Goal: Transaction & Acquisition: Purchase product/service

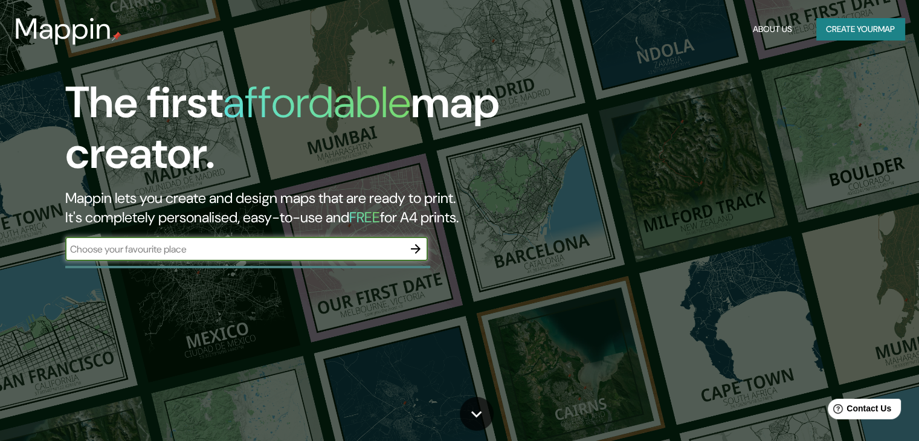
click at [190, 252] on input "text" at bounding box center [234, 249] width 338 height 14
click at [418, 245] on icon "button" at bounding box center [415, 249] width 14 height 14
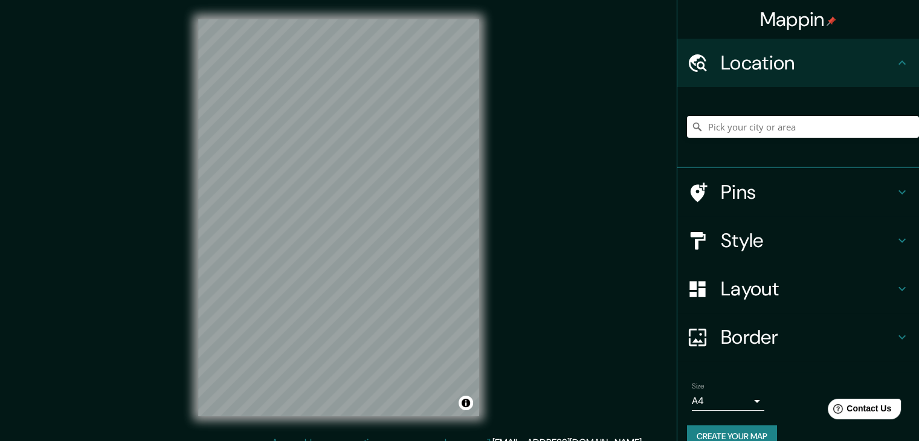
click at [505, 377] on div "Mappin Location Pins Style Layout Border Choose a border. Hint : you can make l…" at bounding box center [459, 227] width 919 height 455
click at [730, 129] on input "Pick your city or area" at bounding box center [803, 127] width 232 height 22
click at [747, 127] on input "Pick your city or area" at bounding box center [803, 127] width 232 height 22
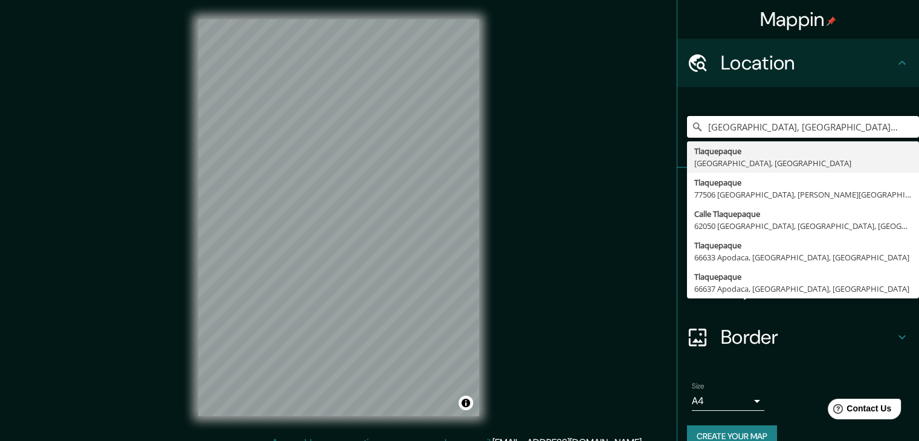
type input "[GEOGRAPHIC_DATA], [GEOGRAPHIC_DATA], [GEOGRAPHIC_DATA]"
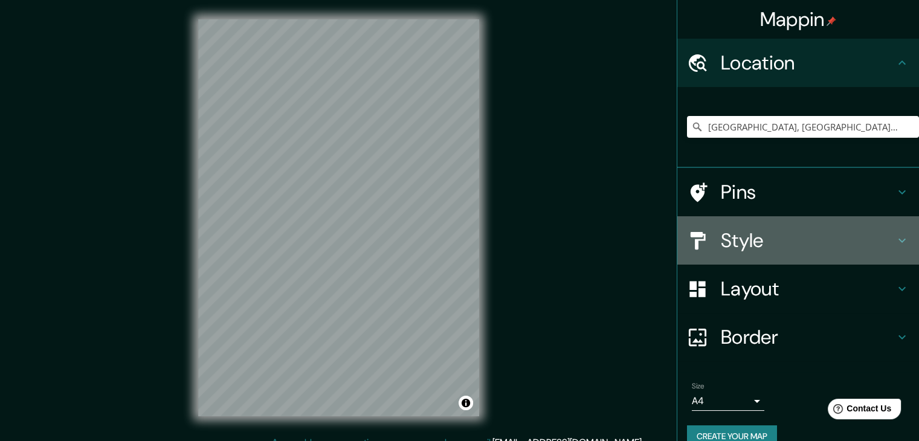
click at [721, 239] on h4 "Style" at bounding box center [808, 240] width 174 height 24
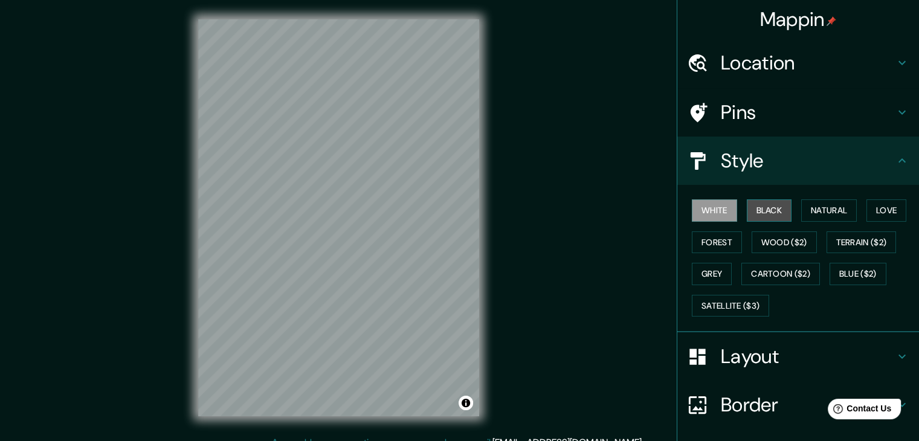
click at [756, 215] on button "Black" at bounding box center [769, 210] width 45 height 22
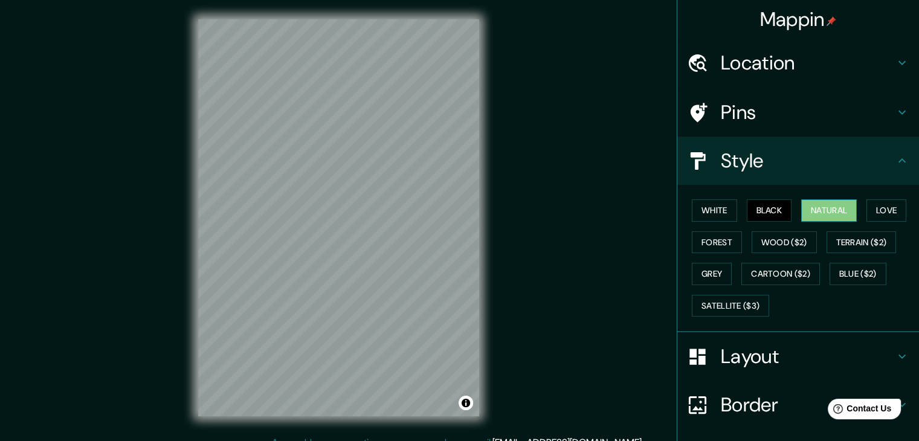
click at [804, 209] on button "Natural" at bounding box center [829, 210] width 56 height 22
click at [872, 211] on button "Love" at bounding box center [886, 210] width 40 height 22
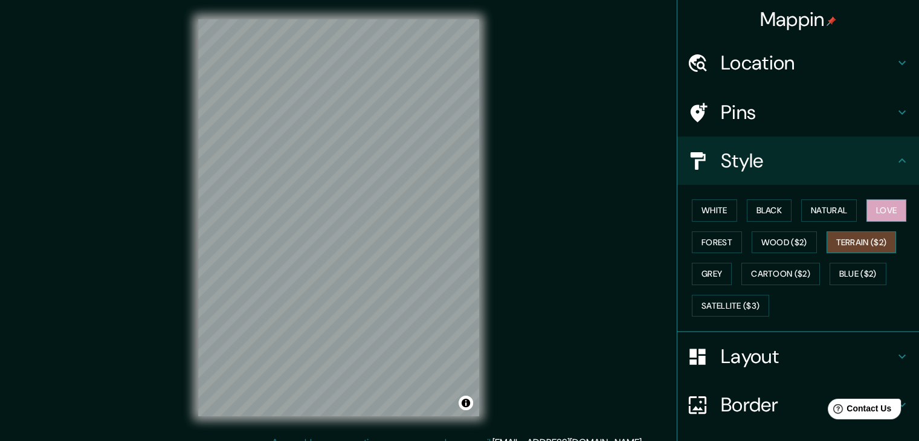
click at [869, 242] on button "Terrain ($2)" at bounding box center [861, 242] width 70 height 22
drag, startPoint x: 814, startPoint y: 239, endPoint x: 761, endPoint y: 240, distance: 53.2
click at [814, 239] on div "White Black Natural Love Forest Wood ($2) Terrain ($2) Grey Cartoon ($2) Blue (…" at bounding box center [803, 257] width 232 height 127
click at [723, 237] on button "Forest" at bounding box center [717, 242] width 50 height 22
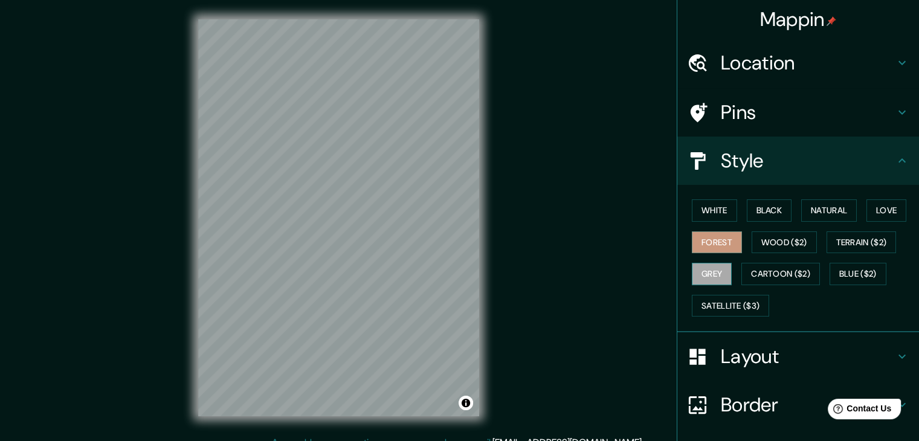
click at [715, 275] on button "Grey" at bounding box center [712, 274] width 40 height 22
click at [760, 266] on button "Cartoon ($2)" at bounding box center [780, 274] width 79 height 22
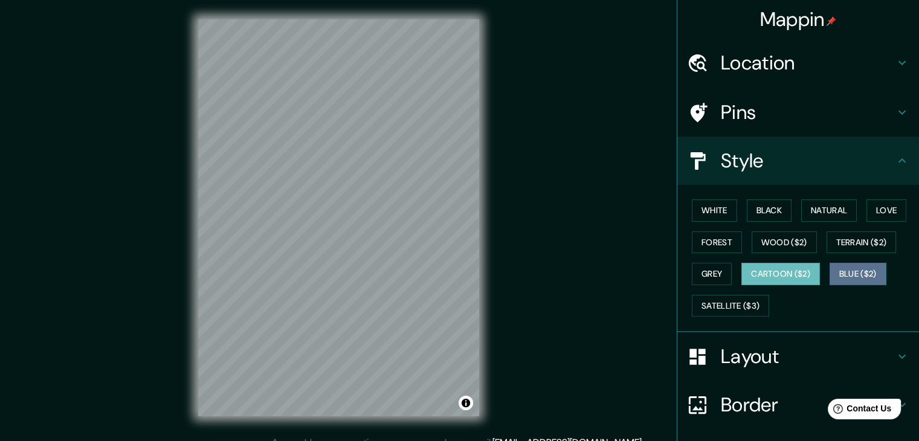
click at [830, 270] on button "Blue ($2)" at bounding box center [857, 274] width 57 height 22
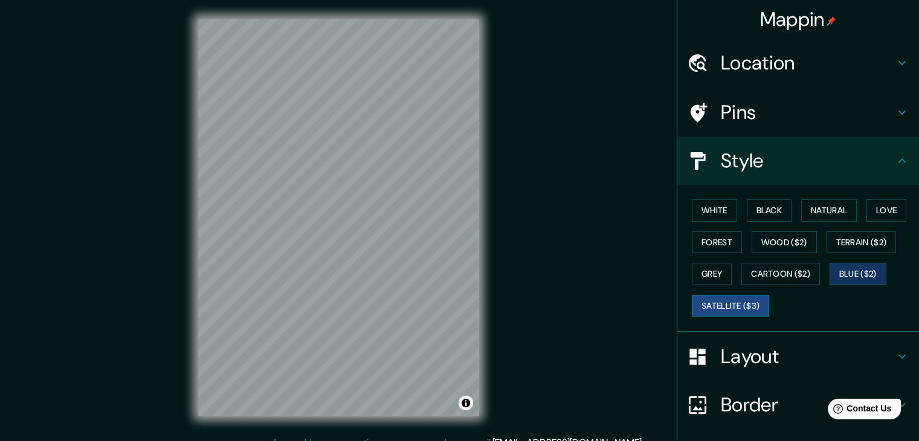
click at [730, 295] on button "Satellite ($3)" at bounding box center [730, 306] width 77 height 22
click at [715, 280] on button "Grey" at bounding box center [712, 274] width 40 height 22
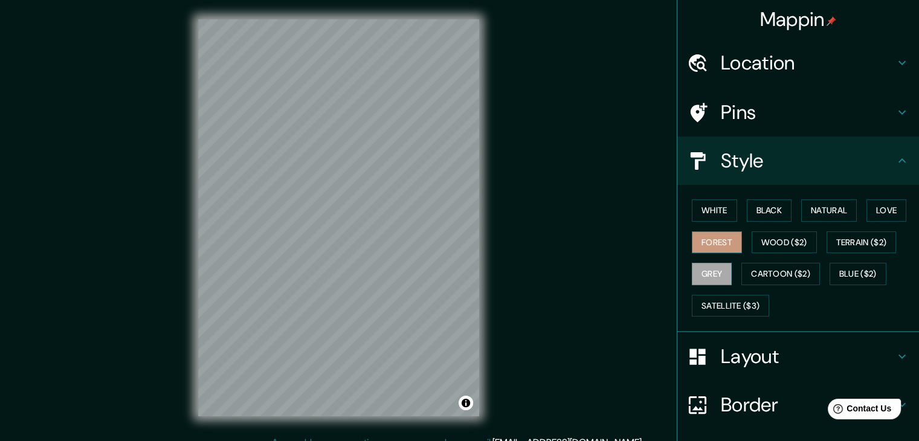
click at [712, 245] on button "Forest" at bounding box center [717, 242] width 50 height 22
click at [693, 208] on button "White" at bounding box center [714, 210] width 45 height 22
click at [767, 352] on h4 "Layout" at bounding box center [808, 356] width 174 height 24
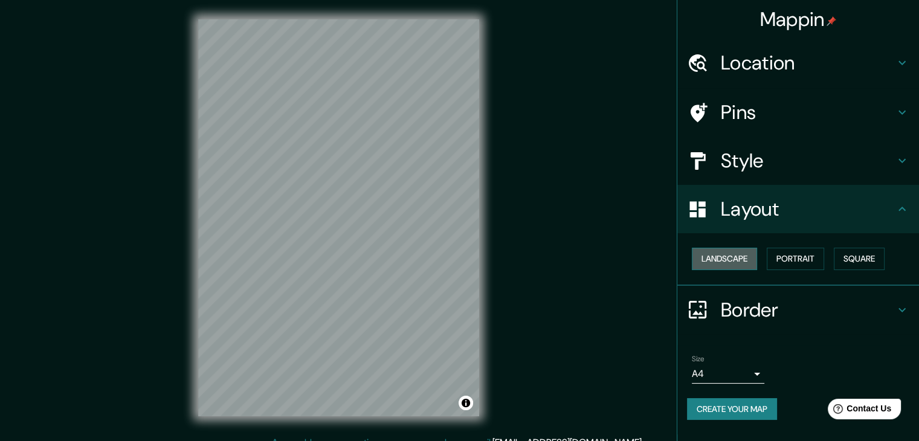
click at [734, 253] on button "Landscape" at bounding box center [724, 259] width 65 height 22
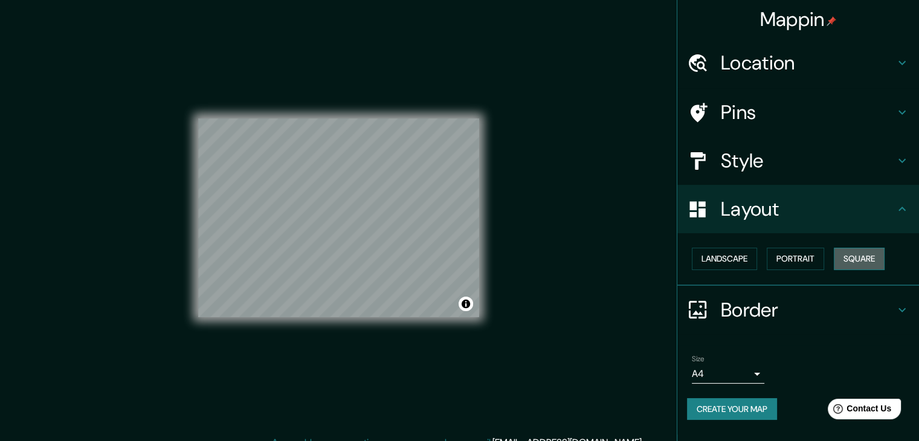
click at [869, 255] on button "Square" at bounding box center [858, 259] width 51 height 22
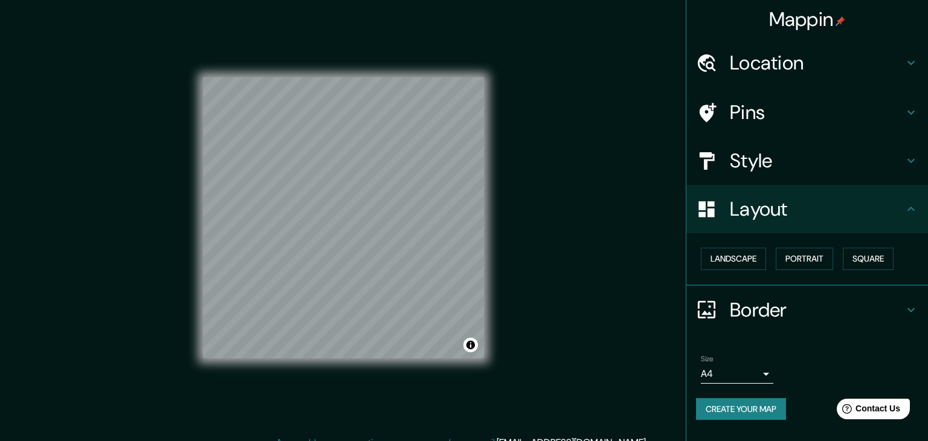
click at [739, 377] on body "Mappin Location [GEOGRAPHIC_DATA], [GEOGRAPHIC_DATA], [GEOGRAPHIC_DATA] [GEOGRA…" at bounding box center [464, 220] width 928 height 441
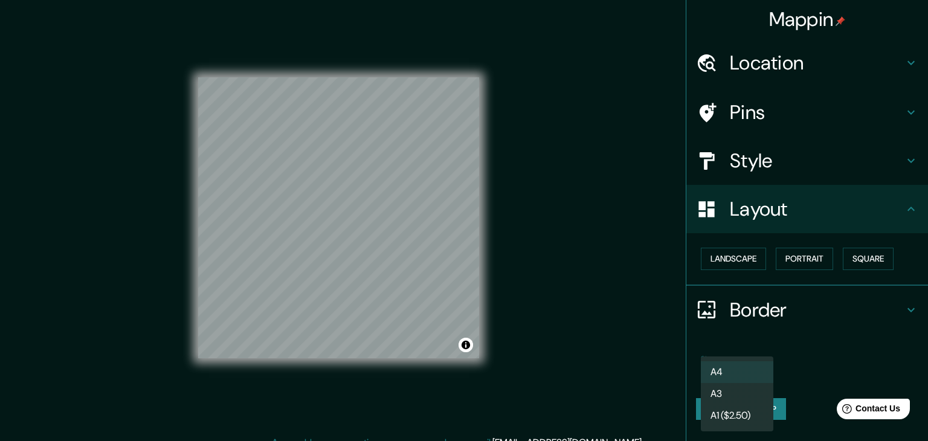
click at [778, 359] on div at bounding box center [464, 220] width 928 height 441
click at [756, 373] on body "Mappin Location [GEOGRAPHIC_DATA], [GEOGRAPHIC_DATA], [GEOGRAPHIC_DATA] [GEOGRA…" at bounding box center [464, 220] width 928 height 441
click at [737, 392] on li "A3" at bounding box center [737, 394] width 72 height 22
type input "a4"
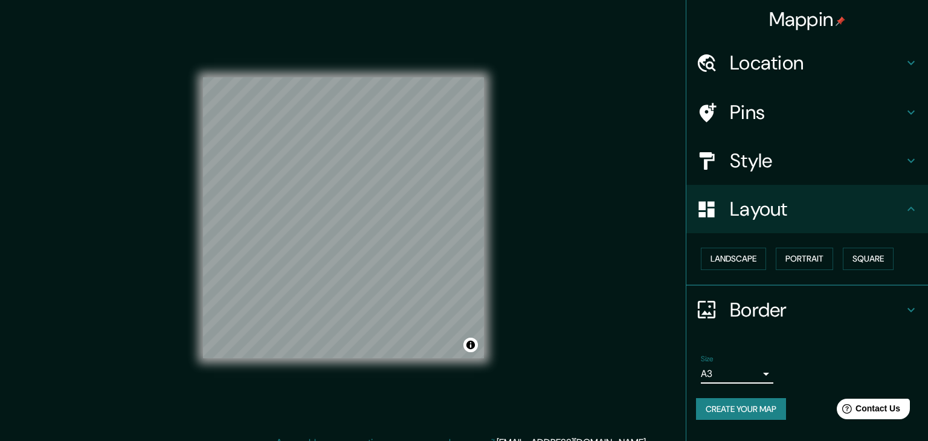
click at [740, 371] on body "Mappin Location [GEOGRAPHIC_DATA], [GEOGRAPHIC_DATA], [GEOGRAPHIC_DATA] [GEOGRA…" at bounding box center [464, 220] width 928 height 441
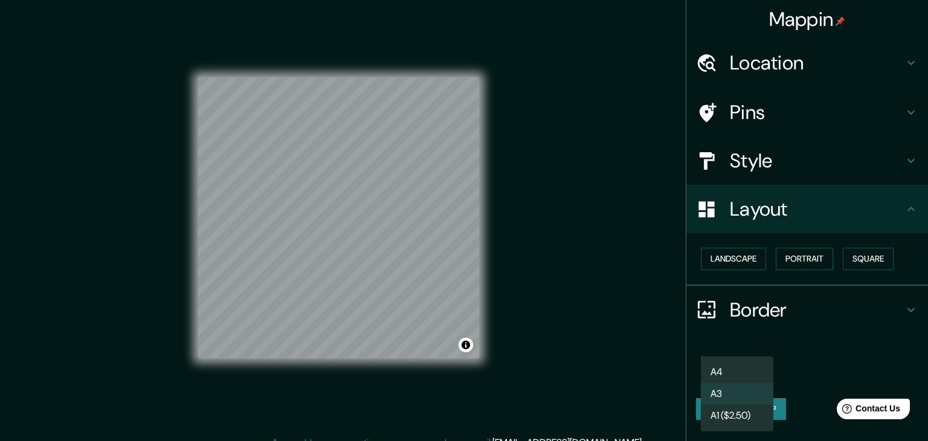
click at [756, 353] on div at bounding box center [464, 220] width 928 height 441
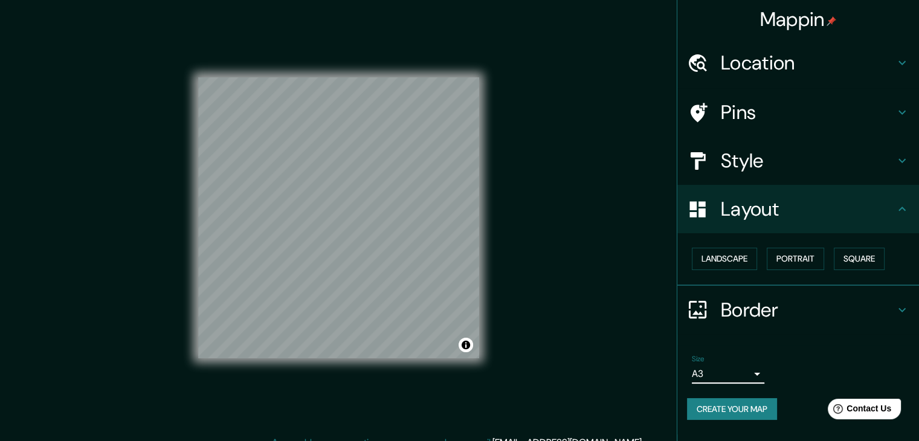
click at [818, 56] on h4 "Location" at bounding box center [808, 63] width 174 height 24
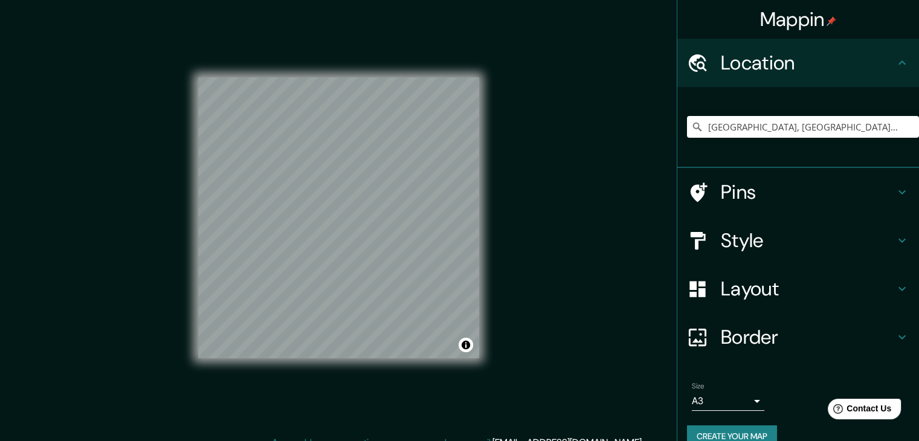
click at [818, 56] on h4 "Location" at bounding box center [808, 63] width 174 height 24
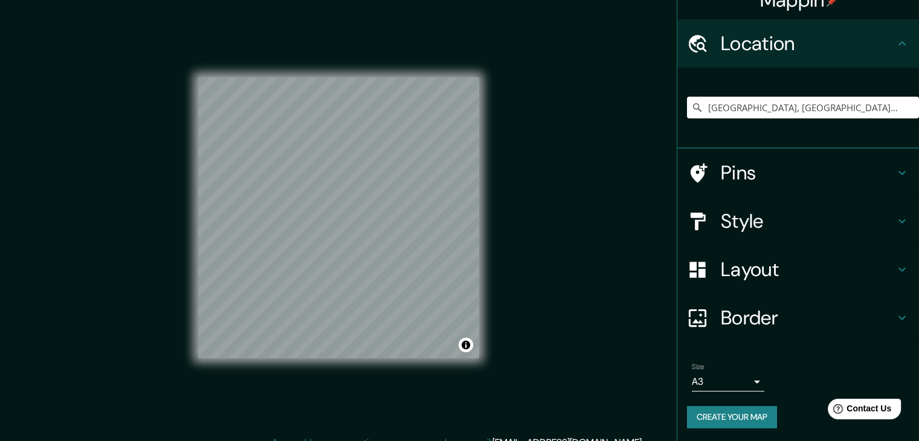
scroll to position [21, 0]
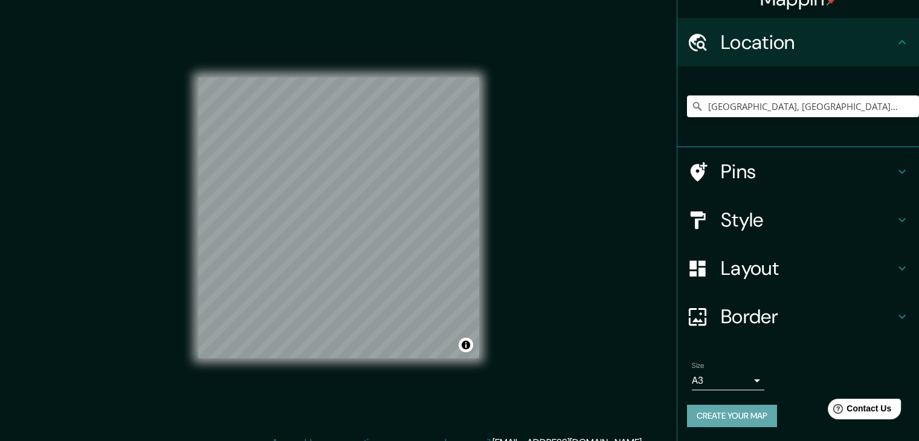
click at [737, 417] on button "Create your map" at bounding box center [732, 416] width 90 height 22
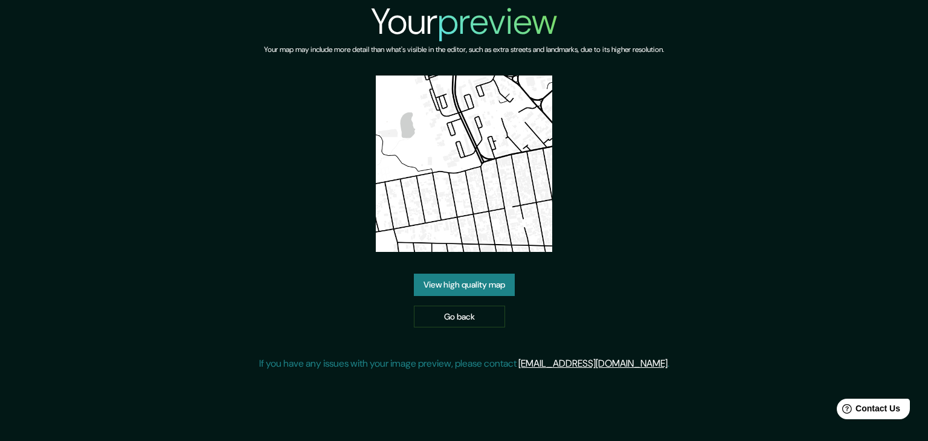
click at [426, 272] on div "Your preview Your map may include more detail than what's visible in the editor…" at bounding box center [464, 190] width 410 height 381
click at [432, 279] on link "View high quality map" at bounding box center [464, 285] width 101 height 22
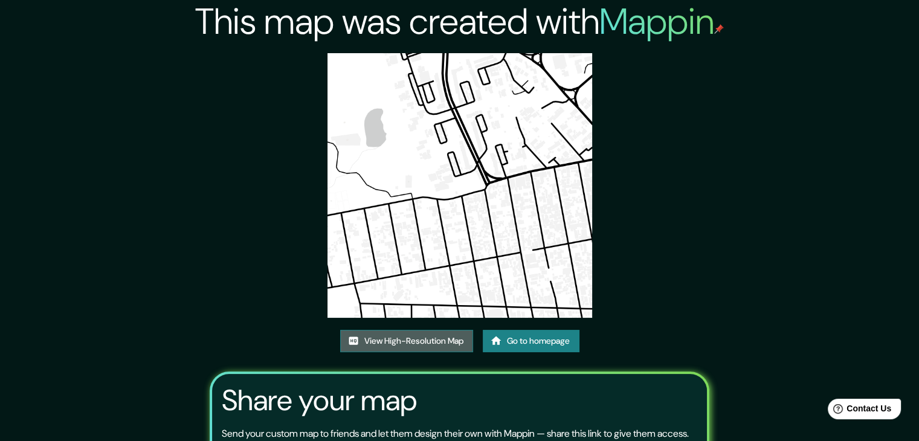
click at [437, 334] on link "View High-Resolution Map" at bounding box center [406, 341] width 133 height 22
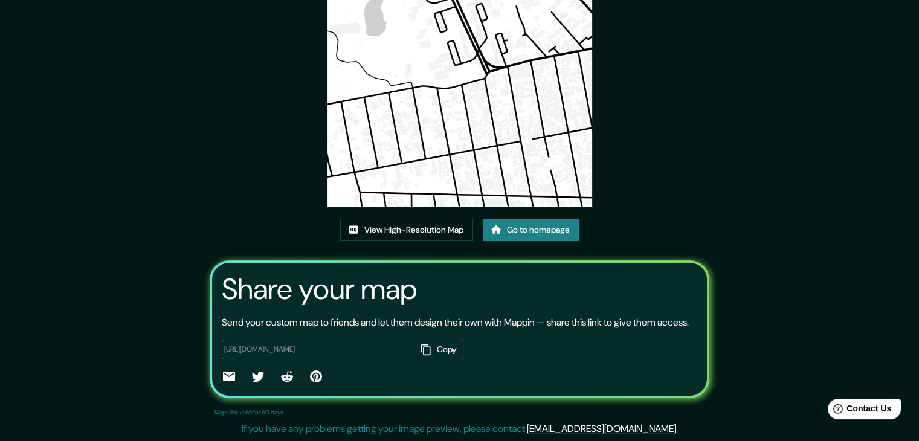
scroll to position [126, 0]
click at [438, 347] on button "Copy" at bounding box center [439, 349] width 47 height 20
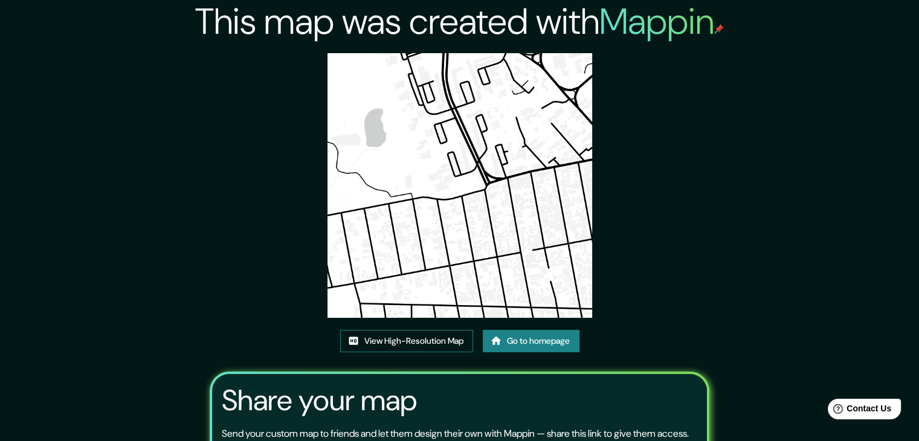
click at [425, 338] on link "View High-Resolution Map" at bounding box center [406, 341] width 133 height 22
click at [521, 344] on link "Go to homepage" at bounding box center [531, 341] width 97 height 22
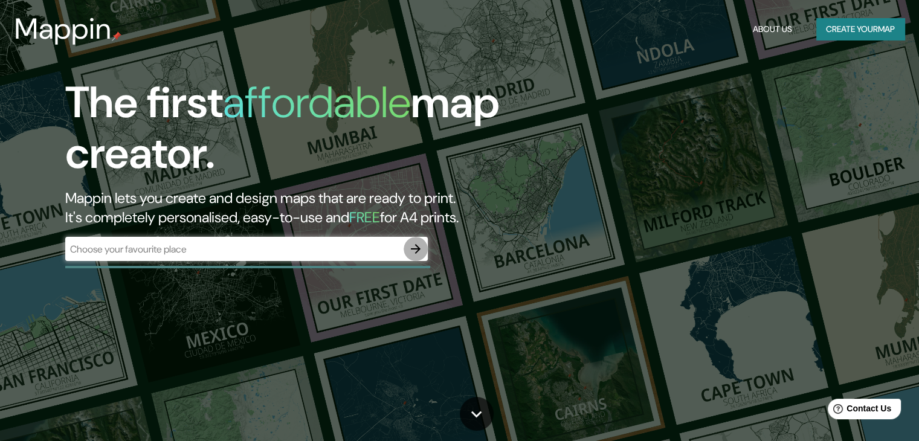
click at [405, 249] on button "button" at bounding box center [415, 249] width 24 height 24
